Goal: Contribute content

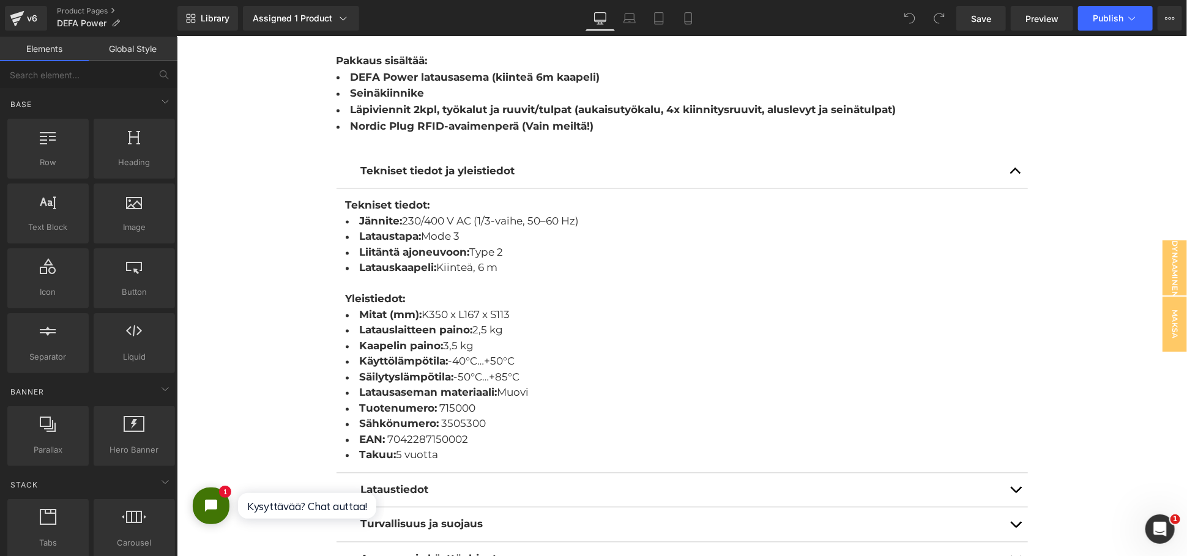
scroll to position [1495, 0]
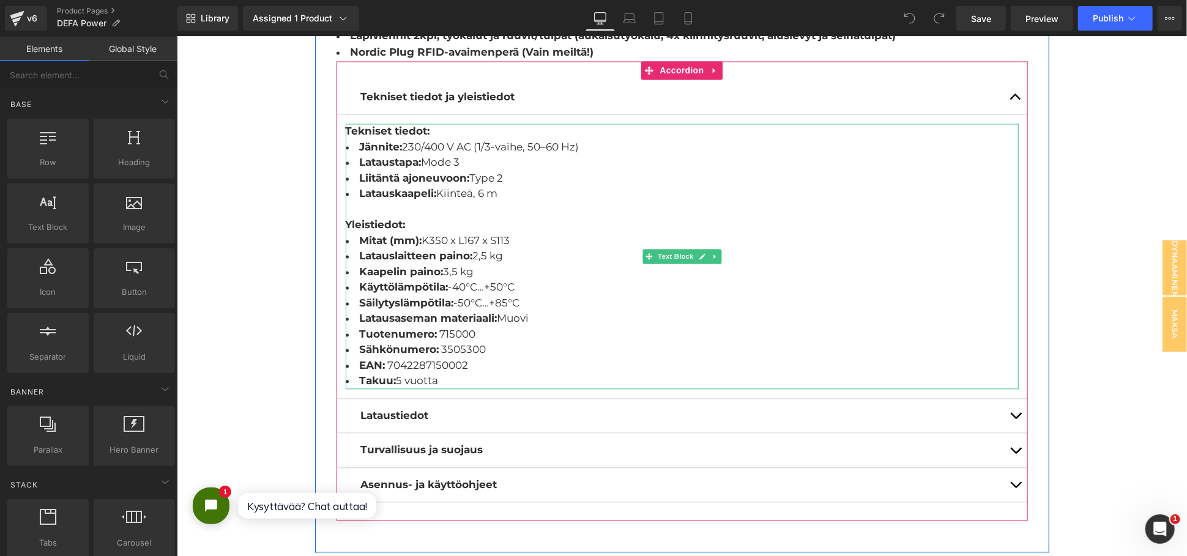
click at [450, 373] on li "Takuu: 5 vuotta" at bounding box center [681, 381] width 673 height 16
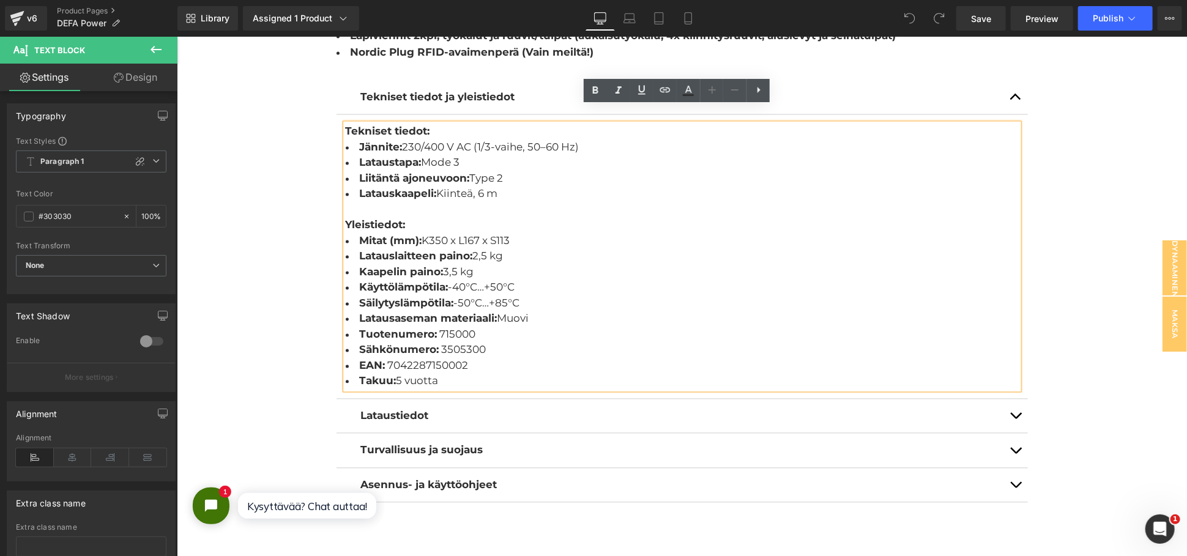
click at [1015, 399] on button "button" at bounding box center [1015, 416] width 24 height 34
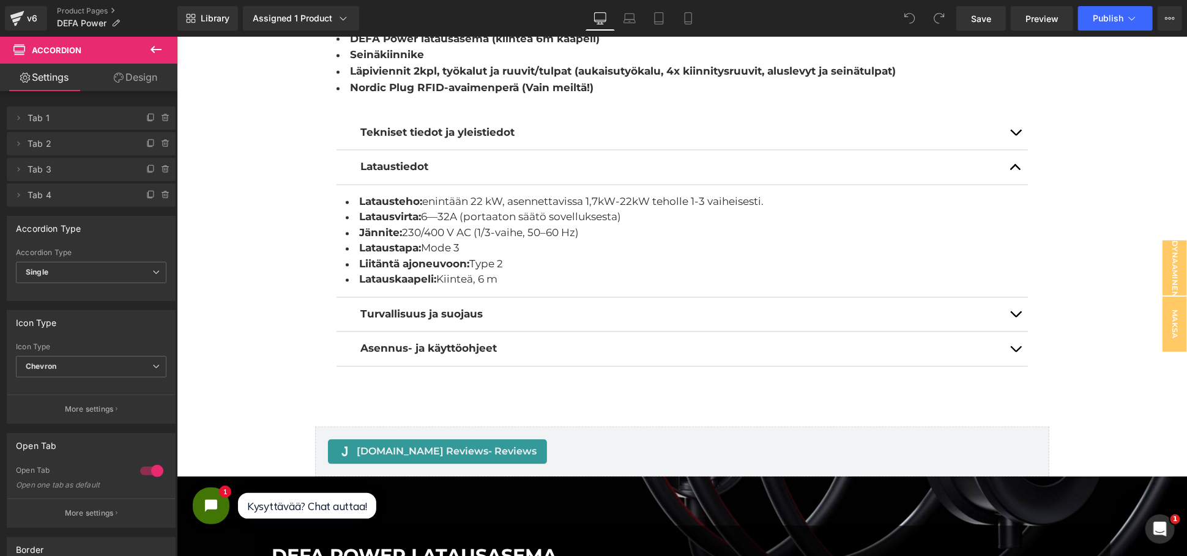
scroll to position [1427, 0]
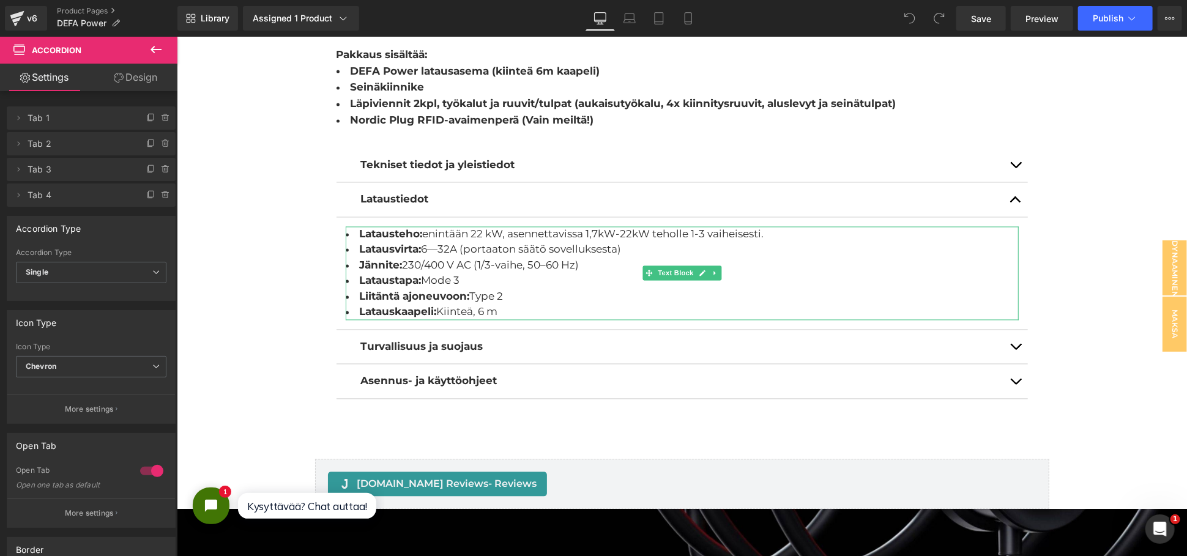
click at [767, 226] on li "Latausteho: enintään 22 kW, asennettavissa 1,7kW-22kW teholle 1-3 vaiheisesti." at bounding box center [681, 234] width 673 height 16
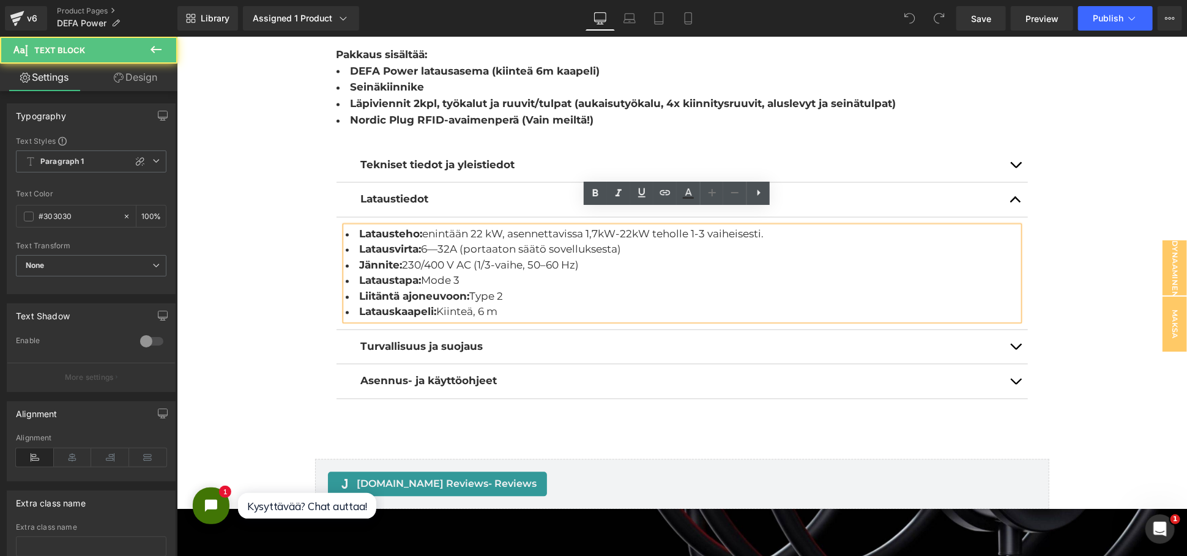
click at [772, 226] on li "Latausteho: enintään 22 kW, asennettavissa 1,7kW-22kW teholle 1-3 vaiheisesti." at bounding box center [681, 234] width 673 height 16
click at [737, 242] on li "Latausvirta: 6―32A (portaaton säätö sovelluksesta)" at bounding box center [681, 250] width 673 height 16
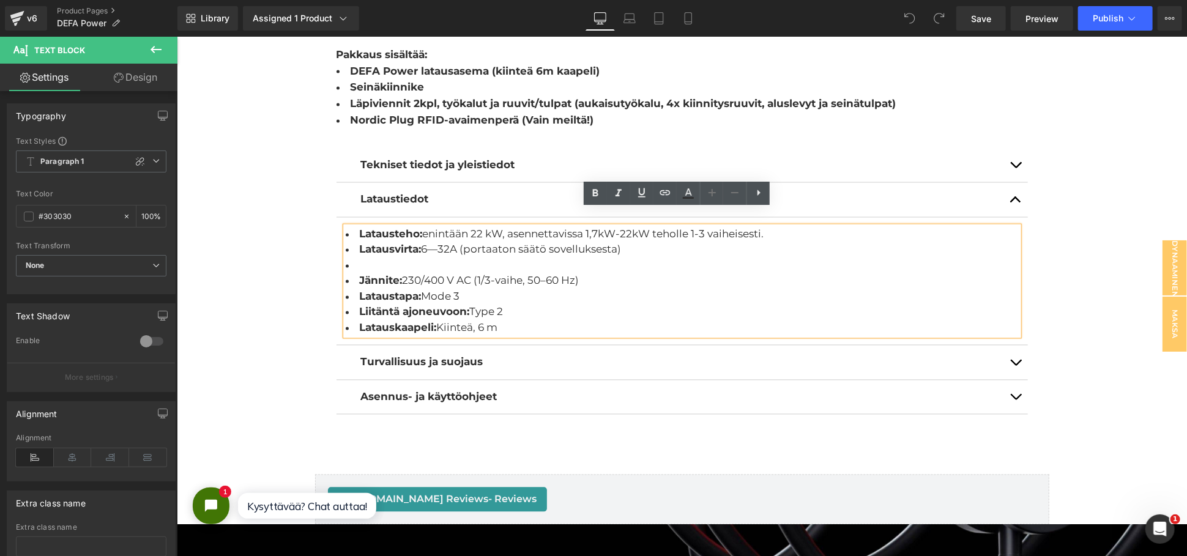
scroll to position [8268, 999]
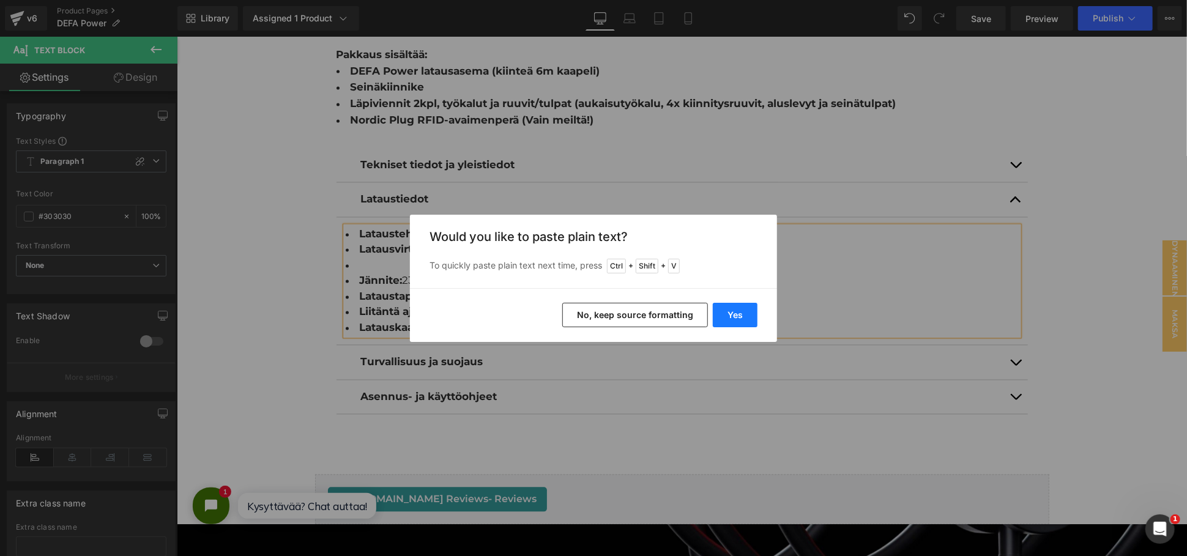
click at [727, 312] on button "Yes" at bounding box center [735, 315] width 45 height 24
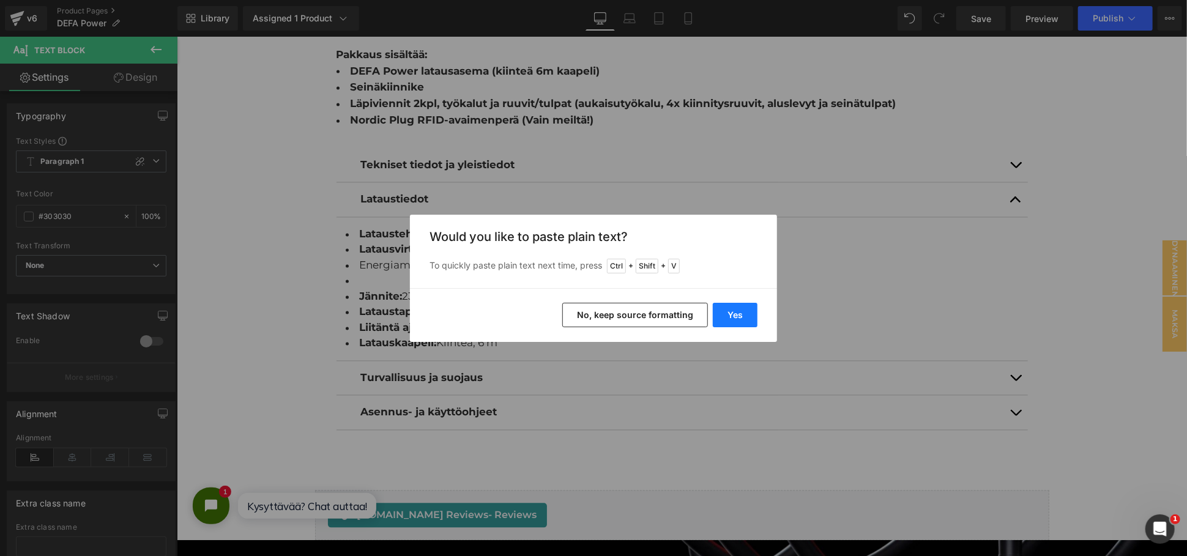
scroll to position [8283, 999]
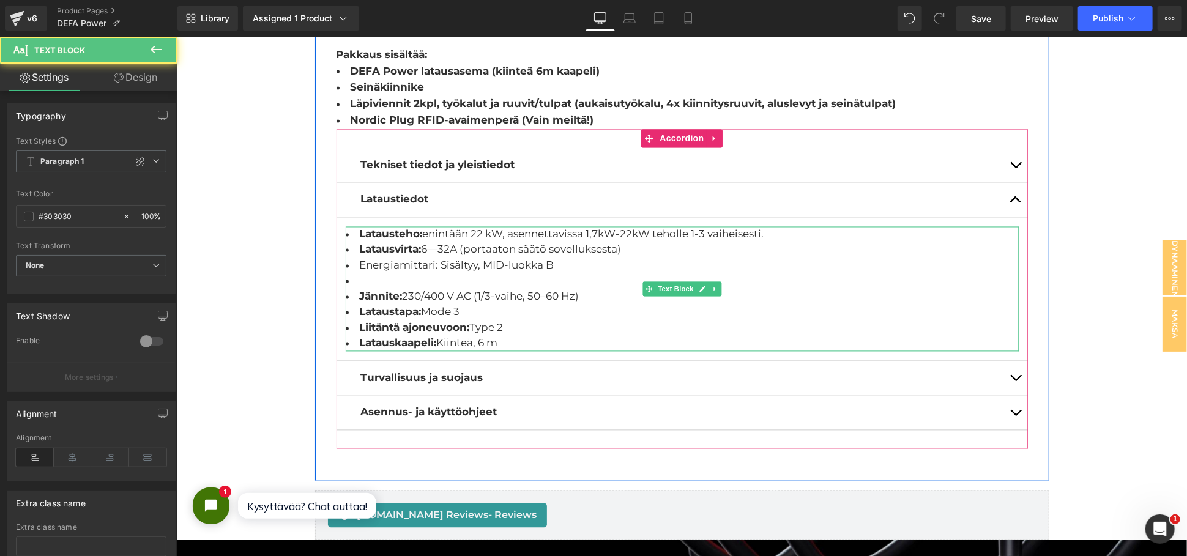
click at [408, 273] on li at bounding box center [681, 281] width 673 height 16
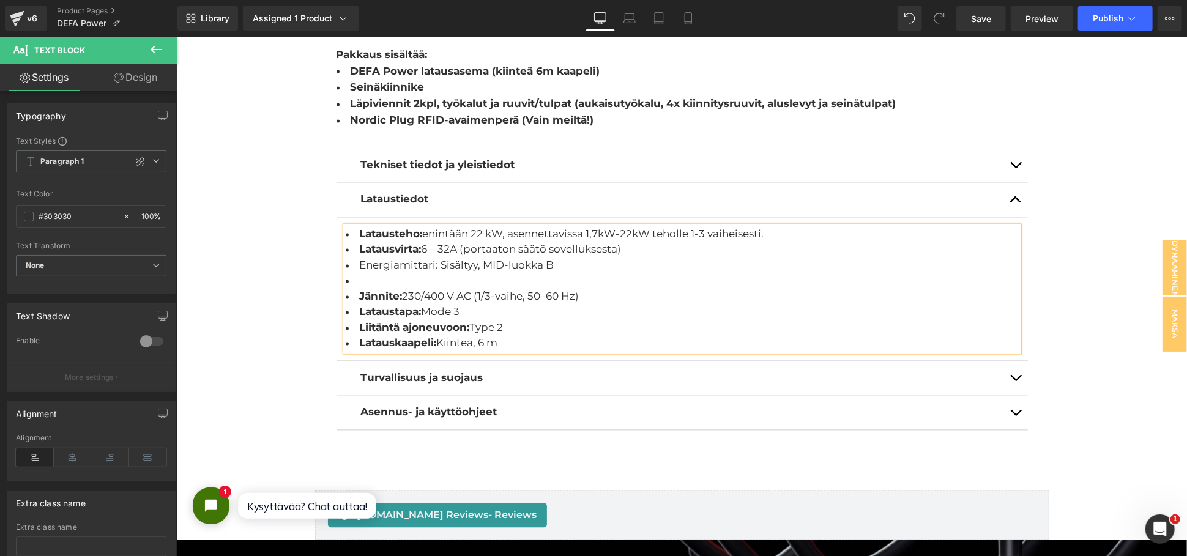
scroll to position [7, 6]
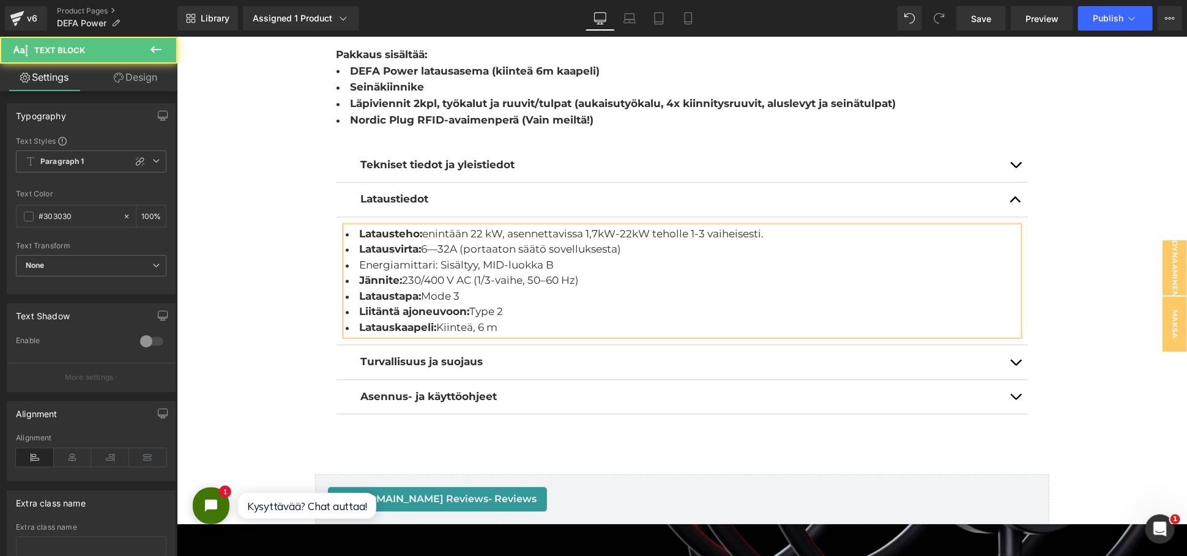
click at [395, 258] on li "Energiamittari: Sisältyy, MID-luokka B" at bounding box center [681, 266] width 673 height 16
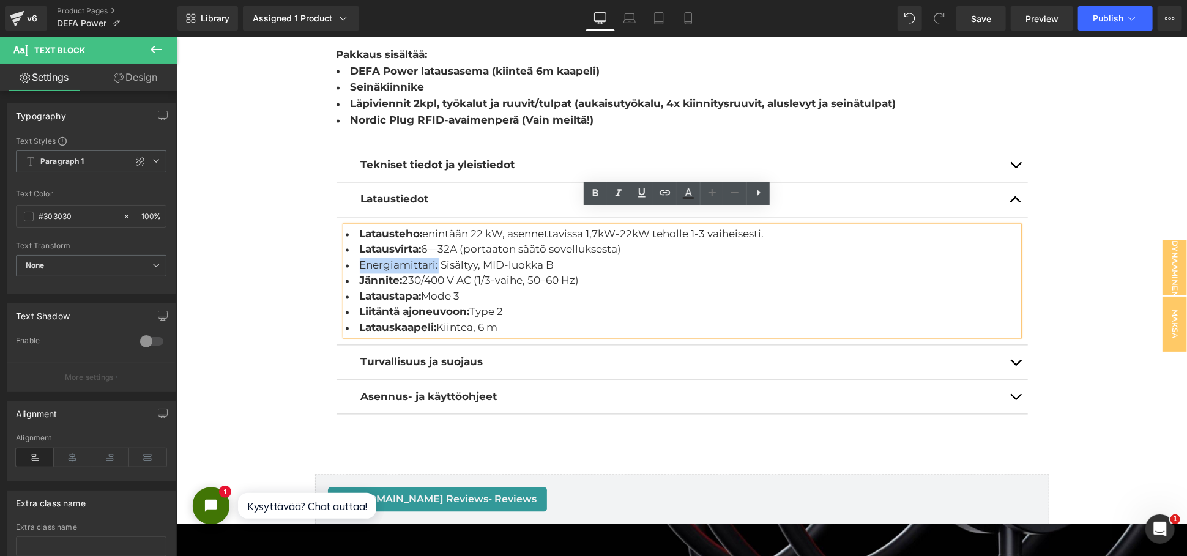
drag, startPoint x: 432, startPoint y: 248, endPoint x: 355, endPoint y: 251, distance: 76.5
click at [355, 258] on li "Energiamittari: Sisältyy, MID-luokka B" at bounding box center [681, 266] width 673 height 16
click at [591, 198] on icon at bounding box center [595, 193] width 15 height 15
click at [586, 304] on li "Liitäntä ajoneuvoon: Type 2" at bounding box center [681, 312] width 673 height 16
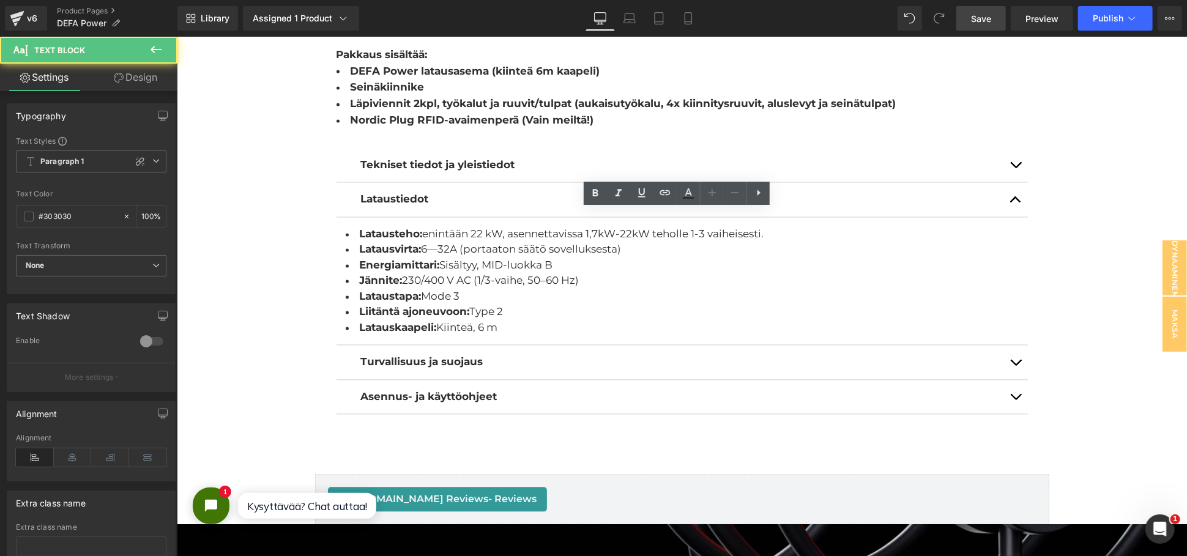
click at [967, 16] on link "Save" at bounding box center [981, 18] width 50 height 24
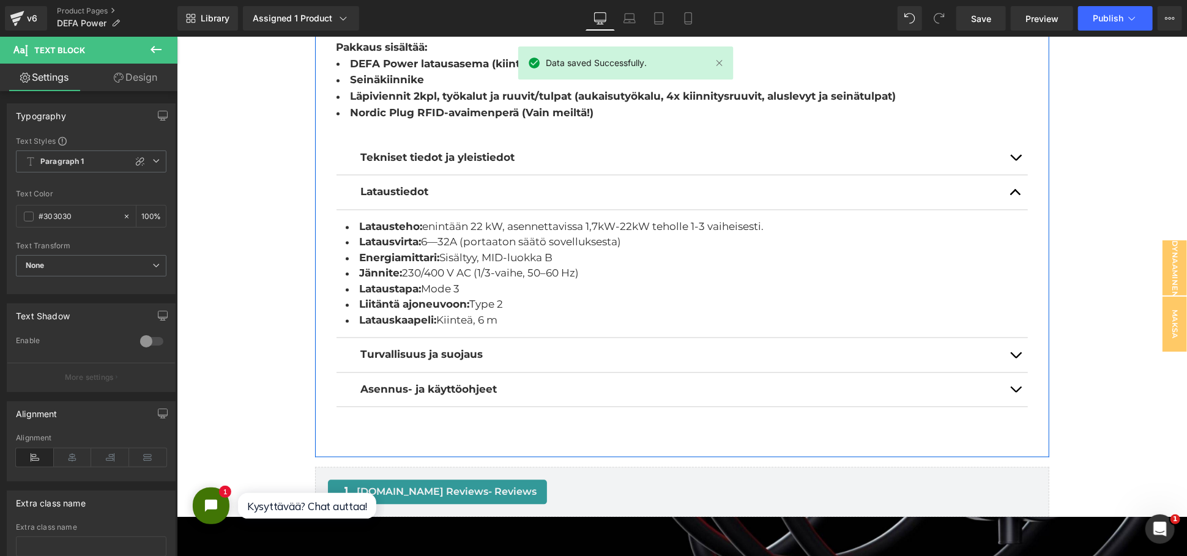
scroll to position [1563, 0]
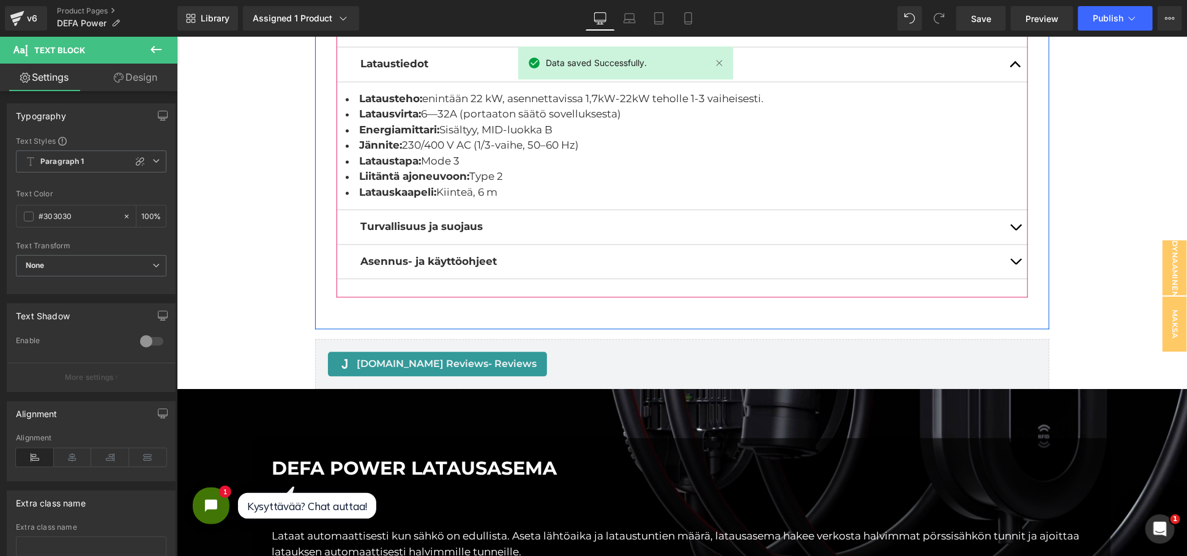
click at [1010, 209] on button "button" at bounding box center [1015, 226] width 24 height 34
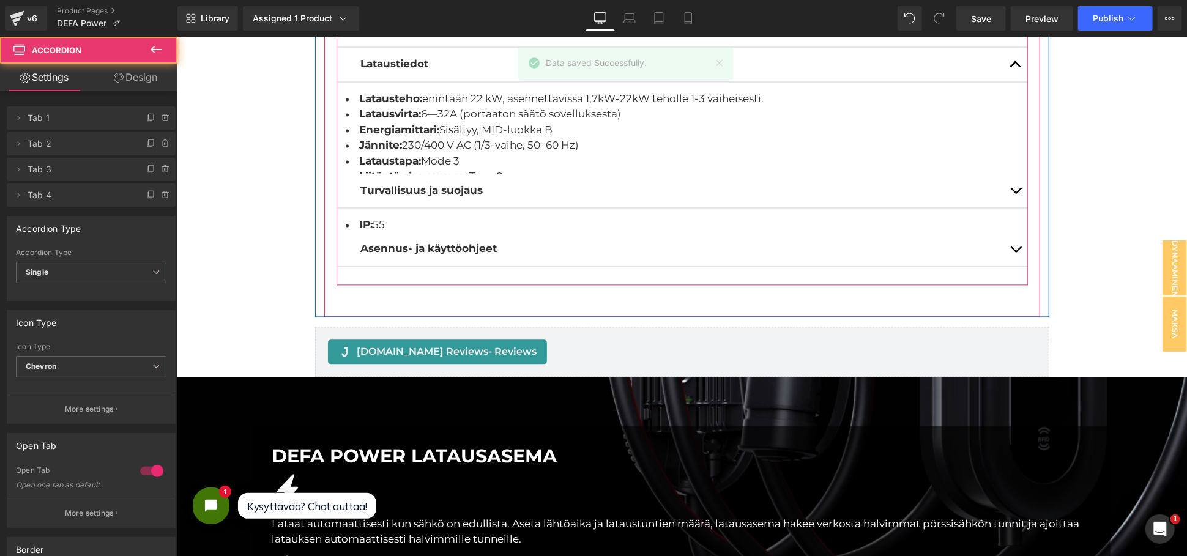
scroll to position [8275, 999]
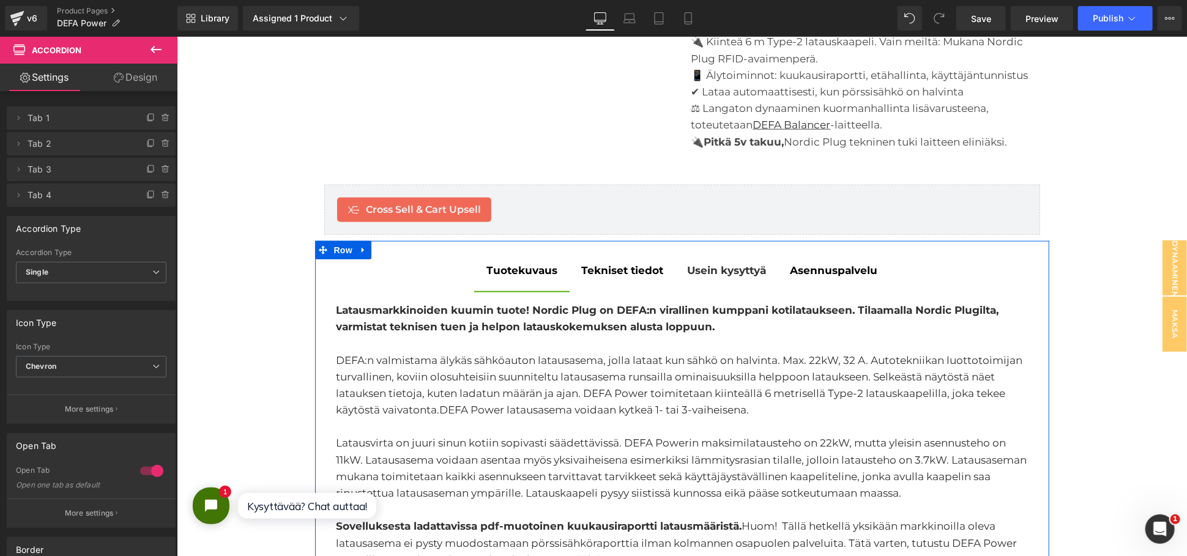
click at [614, 262] on div "Tekniset tiedot Text Block" at bounding box center [622, 270] width 82 height 17
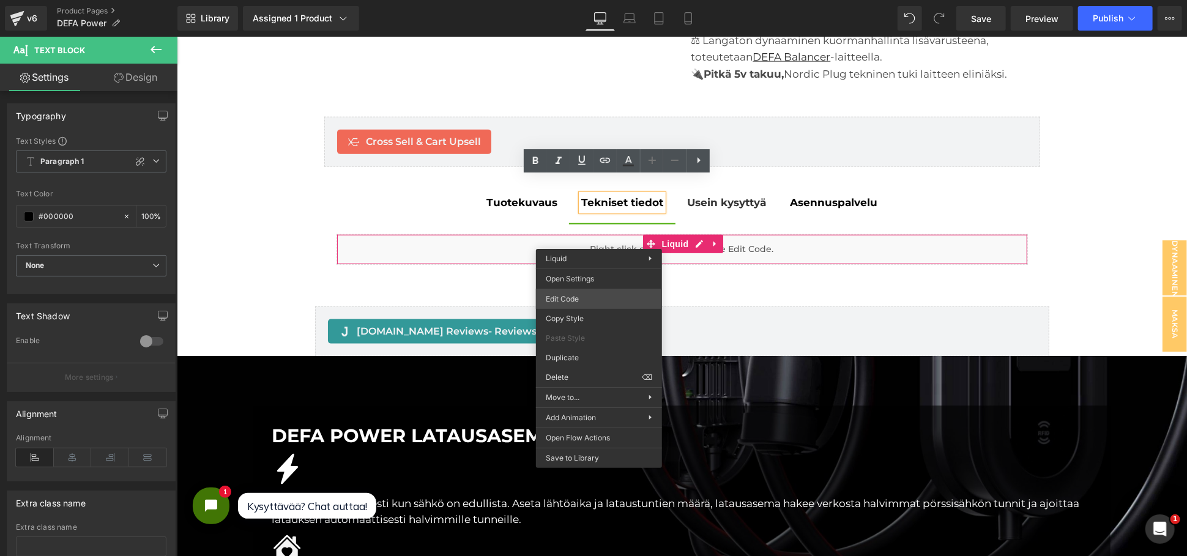
click at [578, 0] on div "You are previewing how the will restyle your page. You can not edit Elements in…" at bounding box center [593, 0] width 1187 height 0
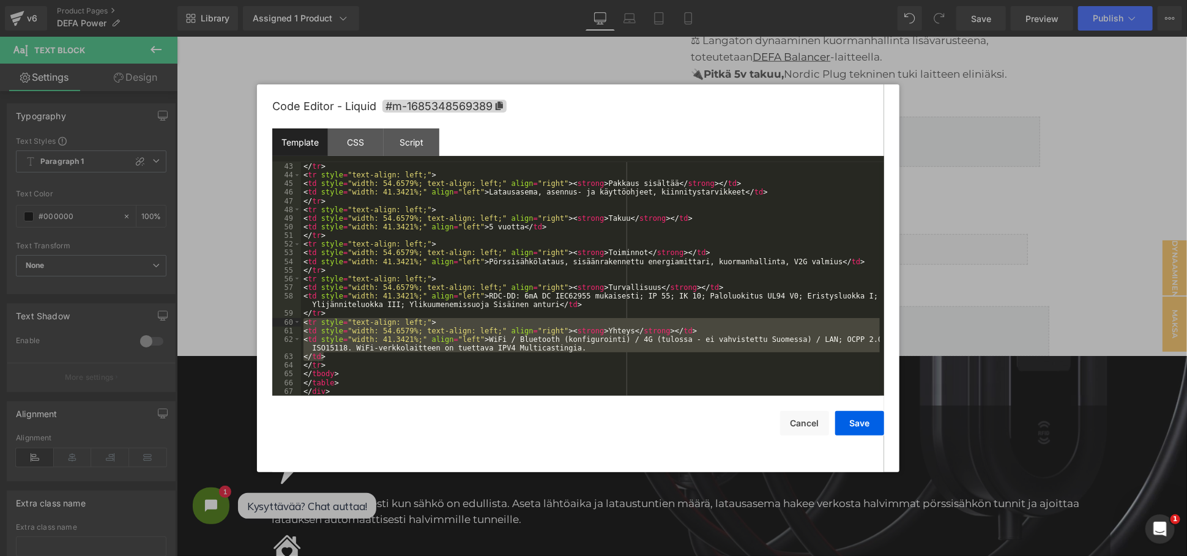
drag, startPoint x: 333, startPoint y: 357, endPoint x: 300, endPoint y: 318, distance: 51.3
click at [300, 318] on pre "43 44 45 46 47 48 49 50 51 52 53 54 55 56 57 58 59 60 61 62 63 64 65 66 67 </ t…" at bounding box center [578, 279] width 612 height 234
click at [330, 313] on div "</ tr > < tr style = "text-align: left;" > < td style = "width: 54.6579%; text-…" at bounding box center [590, 287] width 579 height 251
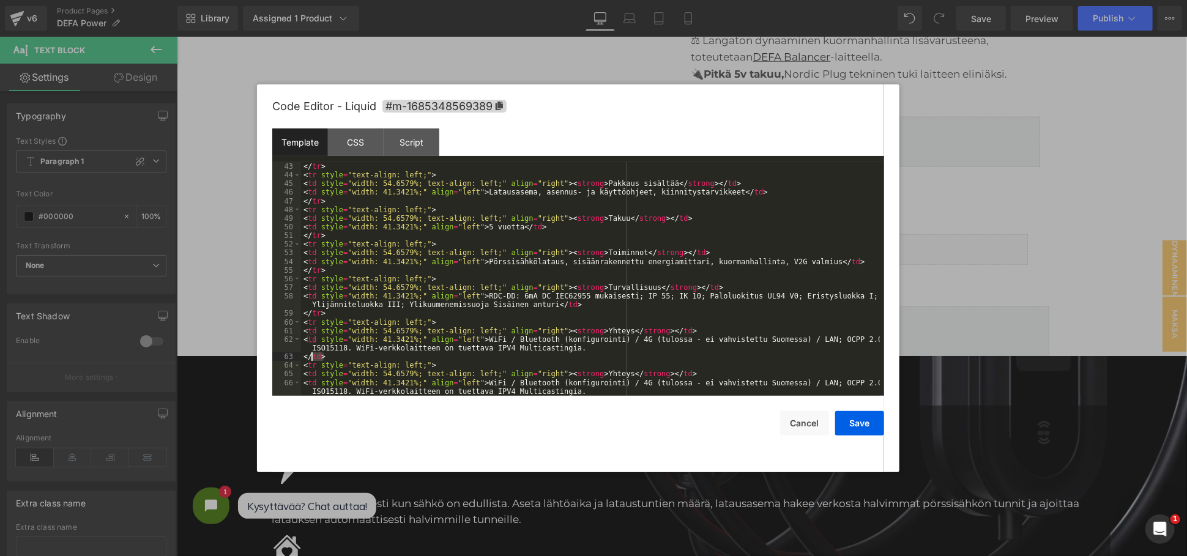
drag, startPoint x: 327, startPoint y: 355, endPoint x: 313, endPoint y: 355, distance: 13.5
click at [313, 355] on div "</ tr > < tr style = "text-align: left;" > < td style = "width: 54.6579%; text-…" at bounding box center [590, 287] width 579 height 251
click at [303, 354] on div "</ tr > < tr style = "text-align: left;" > < td style = "width: 54.6579%; text-…" at bounding box center [590, 287] width 579 height 251
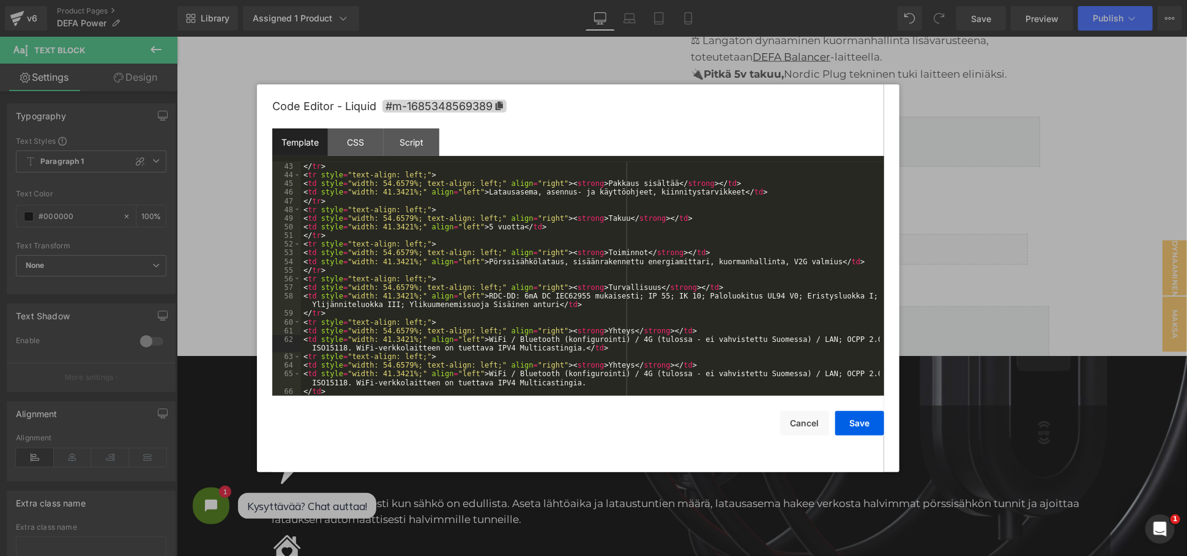
click at [597, 349] on div "</ tr > < tr style = "text-align: left;" > < td style = "width: 54.6579%; text-…" at bounding box center [590, 287] width 579 height 251
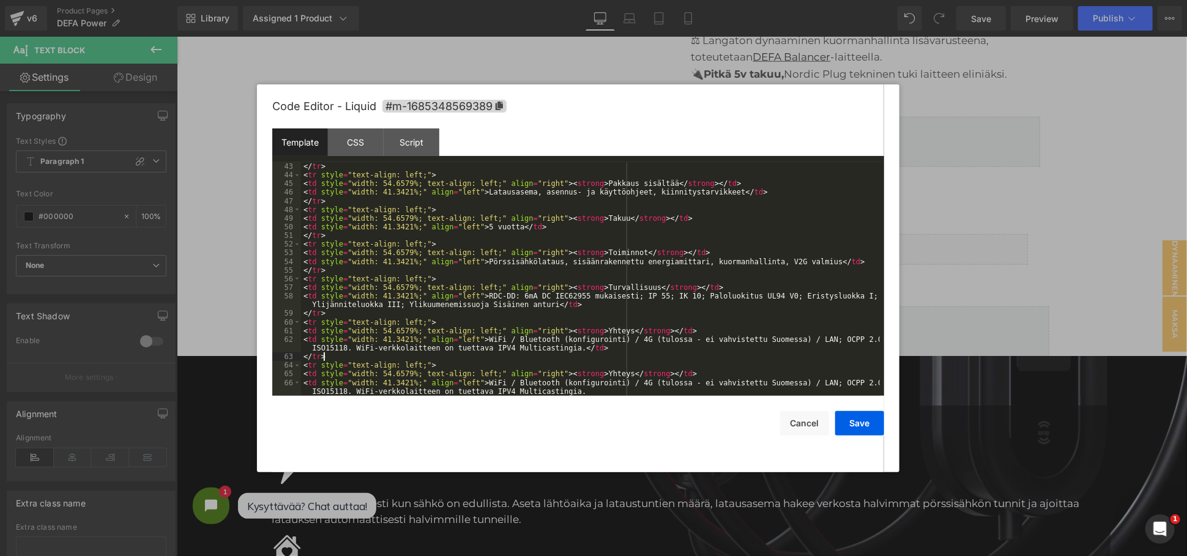
click at [592, 330] on div "</ tr > < tr style = "text-align: left;" > < td style = "width: 54.6579%; text-…" at bounding box center [590, 287] width 579 height 251
click at [605, 329] on div "</ tr > < tr style = "text-align: left;" > < td style = "width: 54.6579%; text-…" at bounding box center [590, 287] width 579 height 251
drag, startPoint x: 559, startPoint y: 344, endPoint x: 475, endPoint y: 338, distance: 84.6
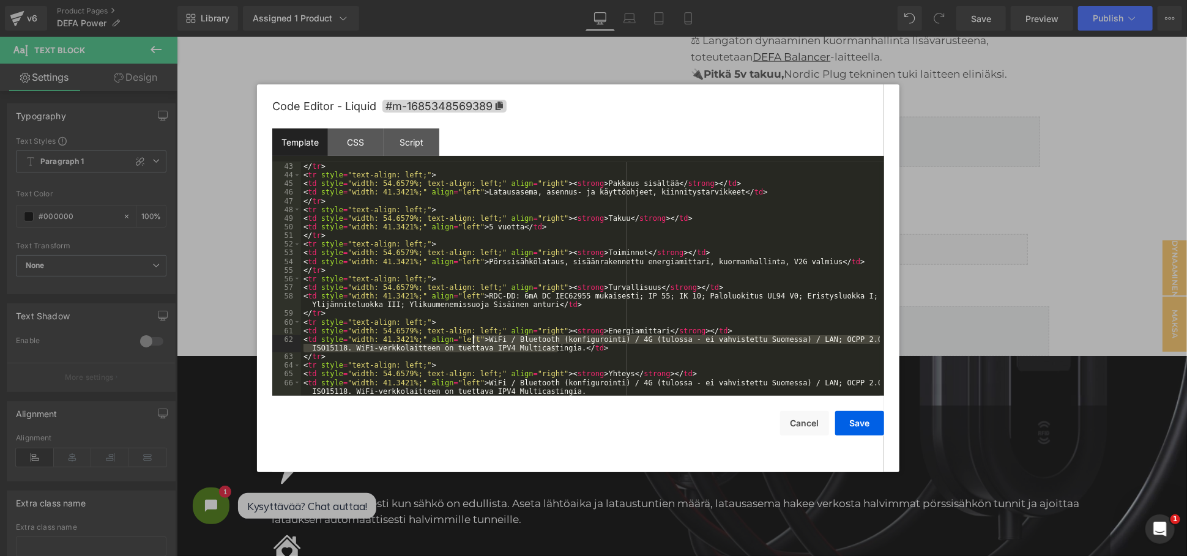
click at [475, 338] on div "</ tr > < tr style = "text-align: left;" > < td style = "width: 54.6579%; text-…" at bounding box center [590, 287] width 579 height 251
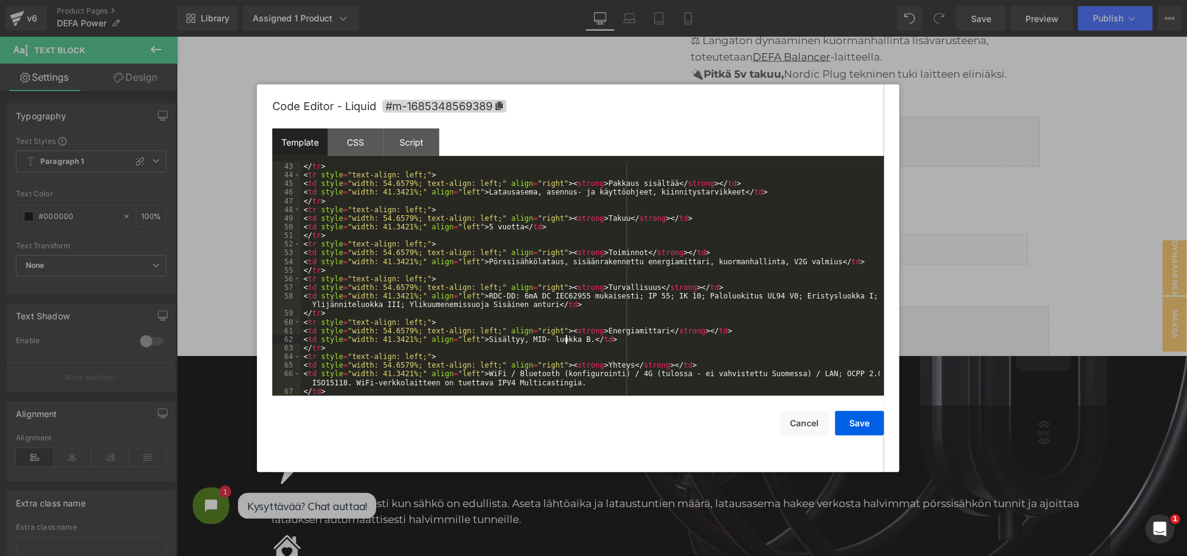
scroll to position [398, 0]
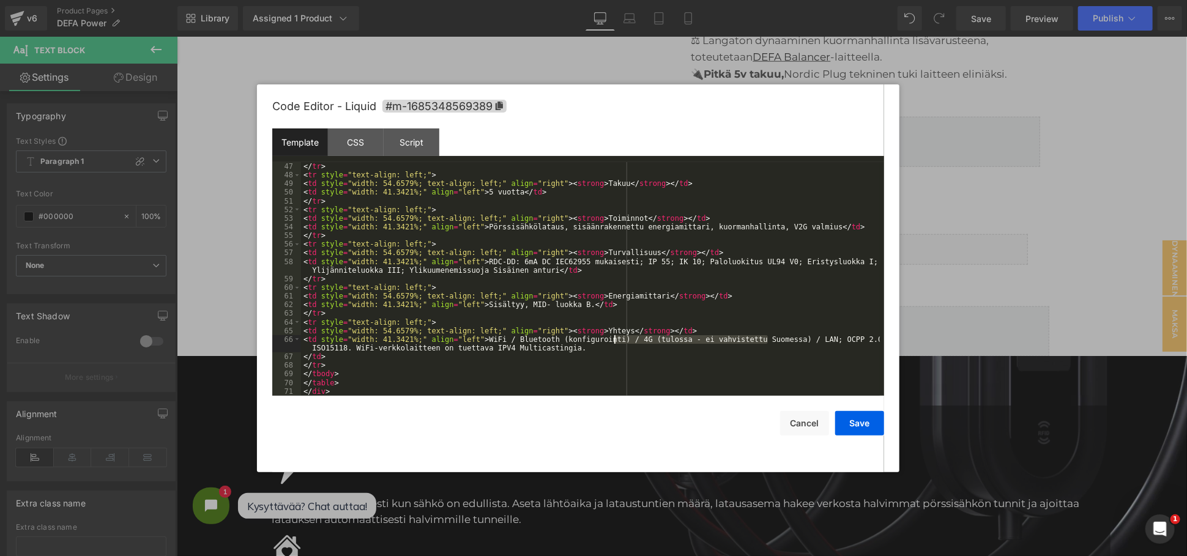
drag, startPoint x: 768, startPoint y: 337, endPoint x: 615, endPoint y: 342, distance: 153.0
click at [615, 342] on div "</ tr > < tr style = "text-align: left;" > < td style = "width: 54.6579%; text-…" at bounding box center [590, 287] width 579 height 251
click at [860, 423] on button "Save" at bounding box center [859, 423] width 49 height 24
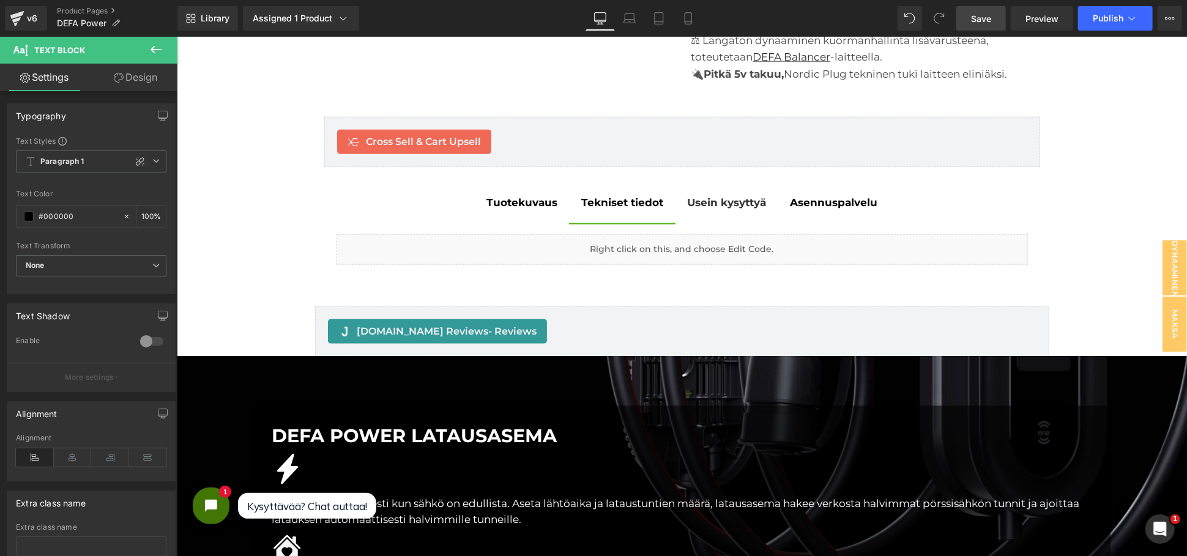
click at [996, 18] on link "Save" at bounding box center [981, 18] width 50 height 24
click at [1027, 26] on link "Preview" at bounding box center [1042, 18] width 62 height 24
click at [1129, 28] on button "Publish" at bounding box center [1115, 18] width 75 height 24
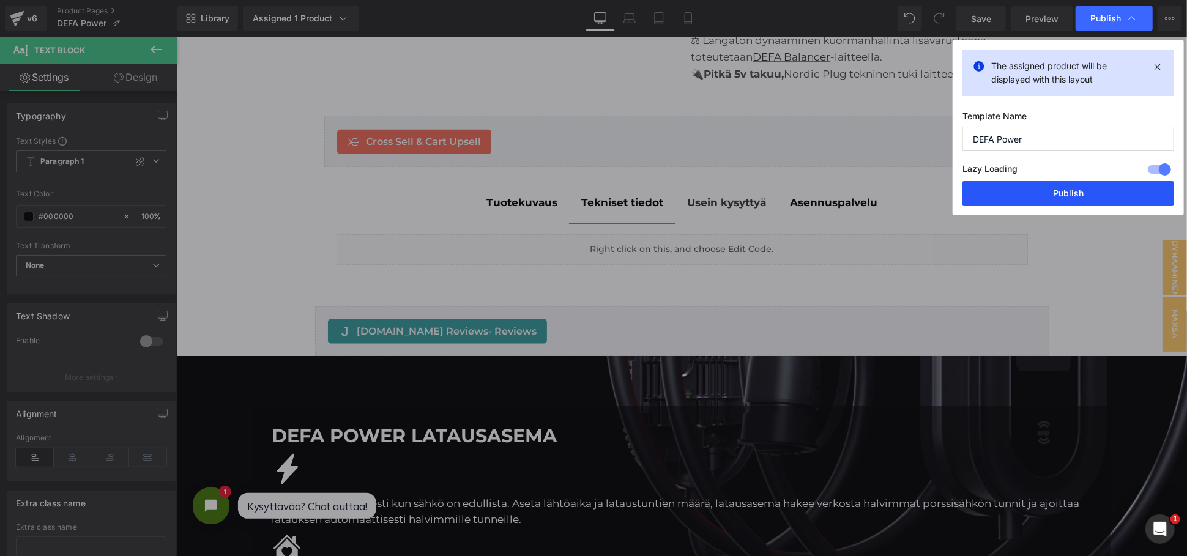
click at [1065, 185] on button "Publish" at bounding box center [1068, 193] width 212 height 24
